Goal: Task Accomplishment & Management: Use online tool/utility

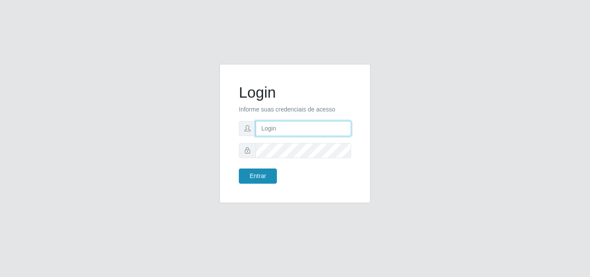
type input "[EMAIL_ADDRESS][DOMAIN_NAME]"
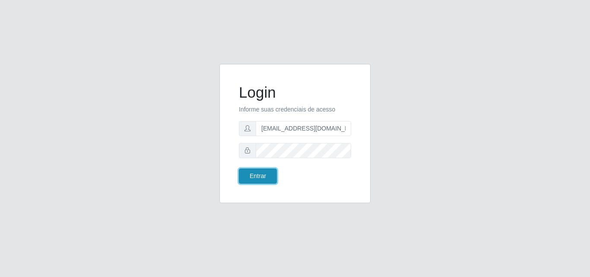
click at [258, 177] on button "Entrar" at bounding box center [258, 176] width 38 height 15
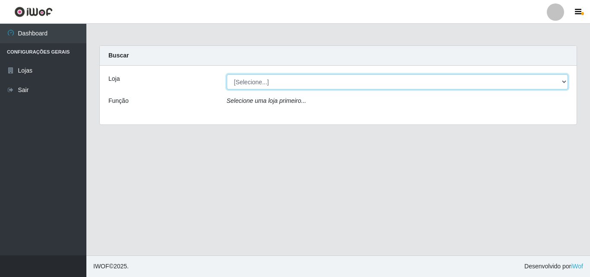
click at [547, 82] on select "[Selecione...] Rede Potiguar 1 - Macaíba" at bounding box center [398, 81] width 342 height 15
select select "100"
click at [227, 74] on select "[Selecione...] Rede Potiguar 1 - Macaíba" at bounding box center [398, 81] width 342 height 15
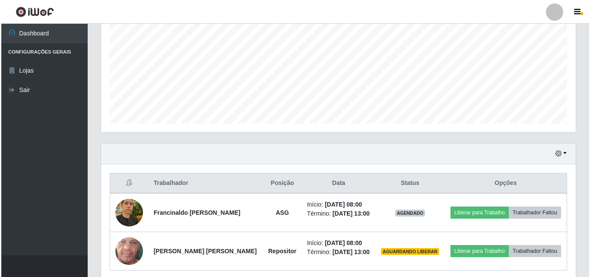
scroll to position [220, 0]
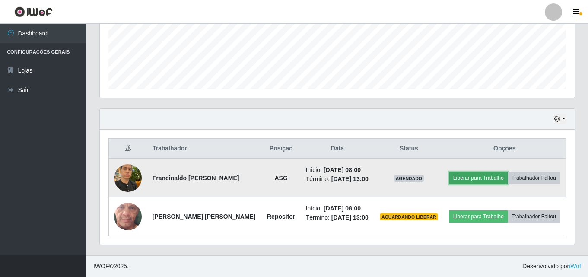
click at [469, 176] on button "Liberar para Trabalho" at bounding box center [478, 178] width 58 height 12
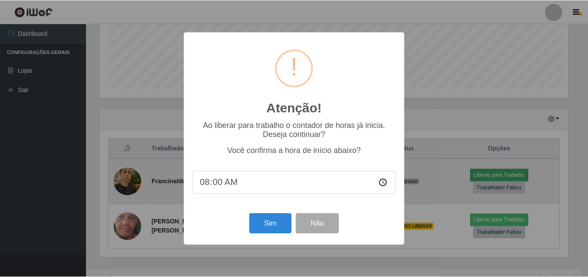
scroll to position [179, 471]
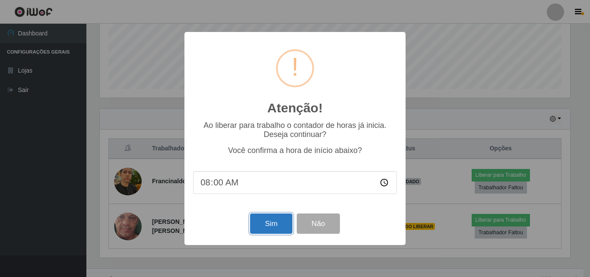
click at [279, 222] on button "Sim" at bounding box center [271, 223] width 42 height 20
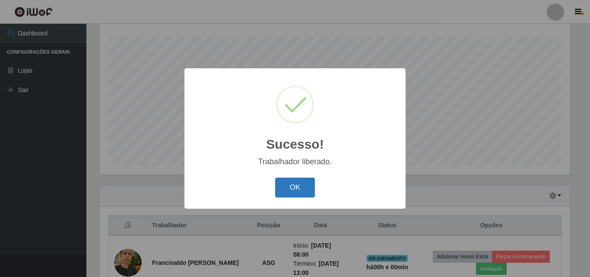
click at [287, 187] on button "OK" at bounding box center [295, 188] width 40 height 20
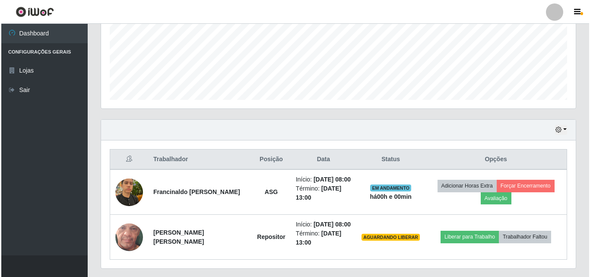
scroll to position [233, 0]
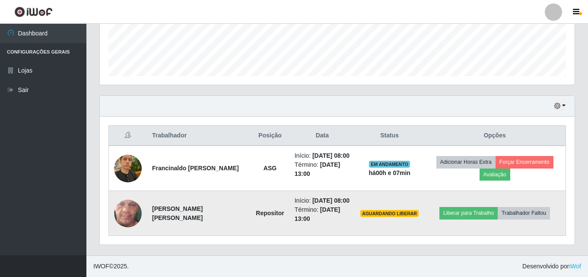
click at [132, 213] on img at bounding box center [128, 213] width 28 height 61
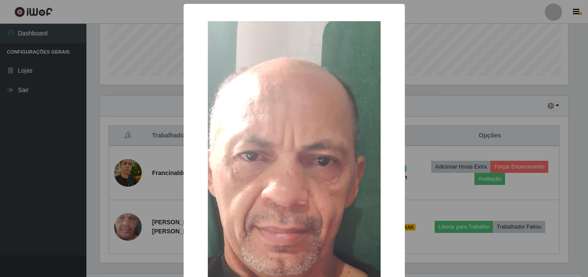
scroll to position [179, 471]
click at [537, 53] on div "× OK Cancel" at bounding box center [295, 138] width 590 height 277
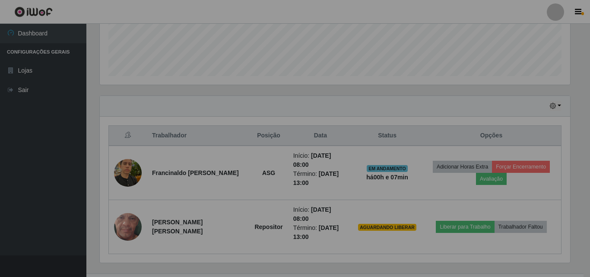
scroll to position [179, 475]
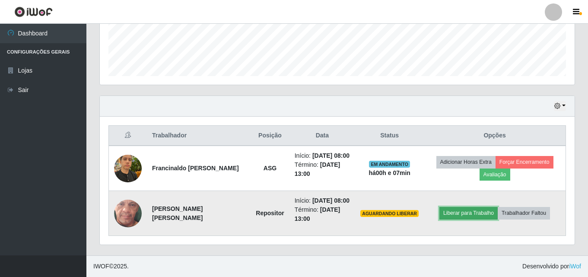
click at [459, 213] on button "Liberar para Trabalho" at bounding box center [468, 213] width 58 height 12
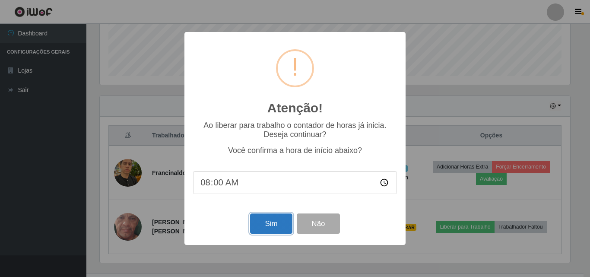
click at [274, 227] on button "Sim" at bounding box center [271, 223] width 42 height 20
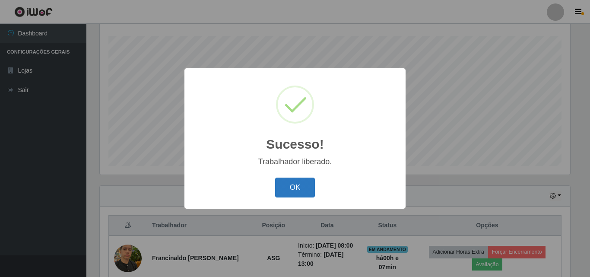
click at [294, 186] on button "OK" at bounding box center [295, 188] width 40 height 20
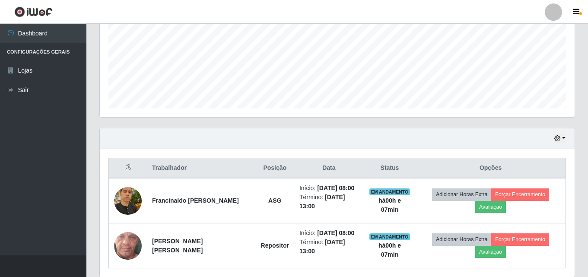
scroll to position [233, 0]
